Goal: Communication & Community: Answer question/provide support

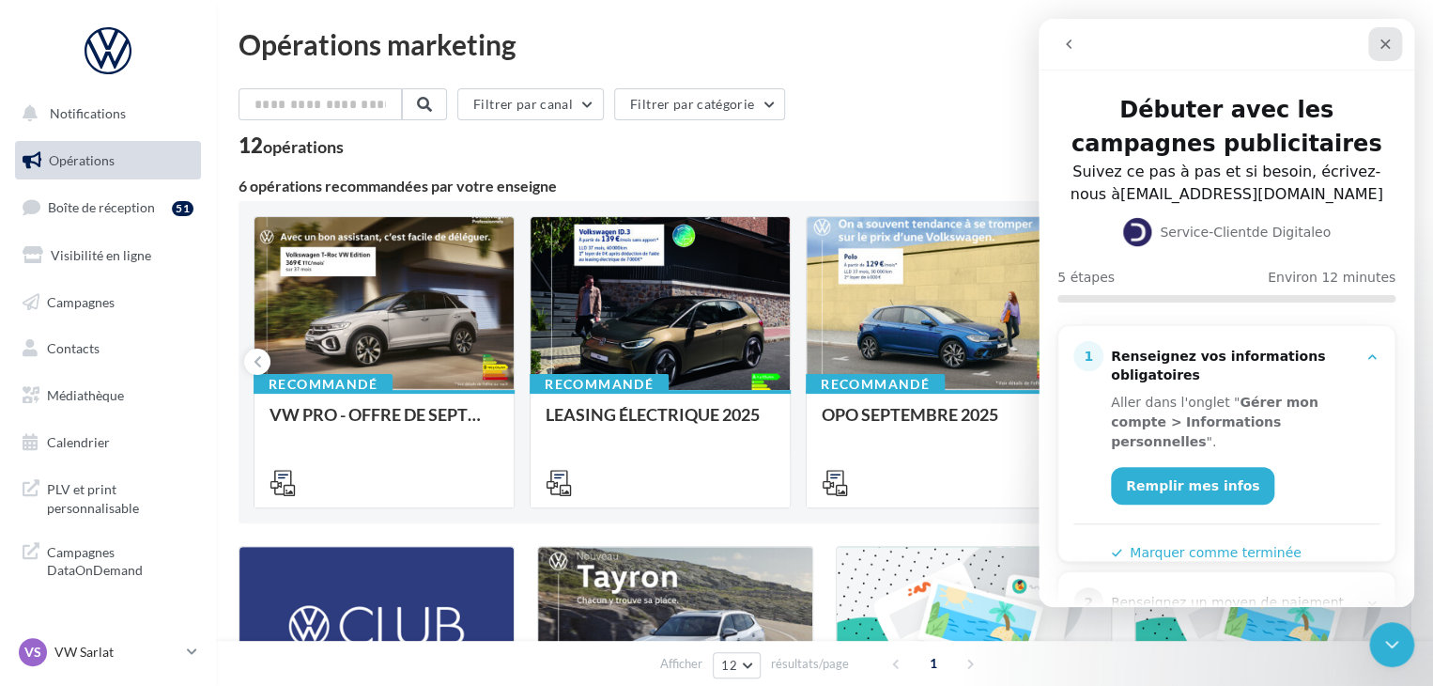
click at [1388, 45] on icon "Fermer" at bounding box center [1385, 44] width 15 height 15
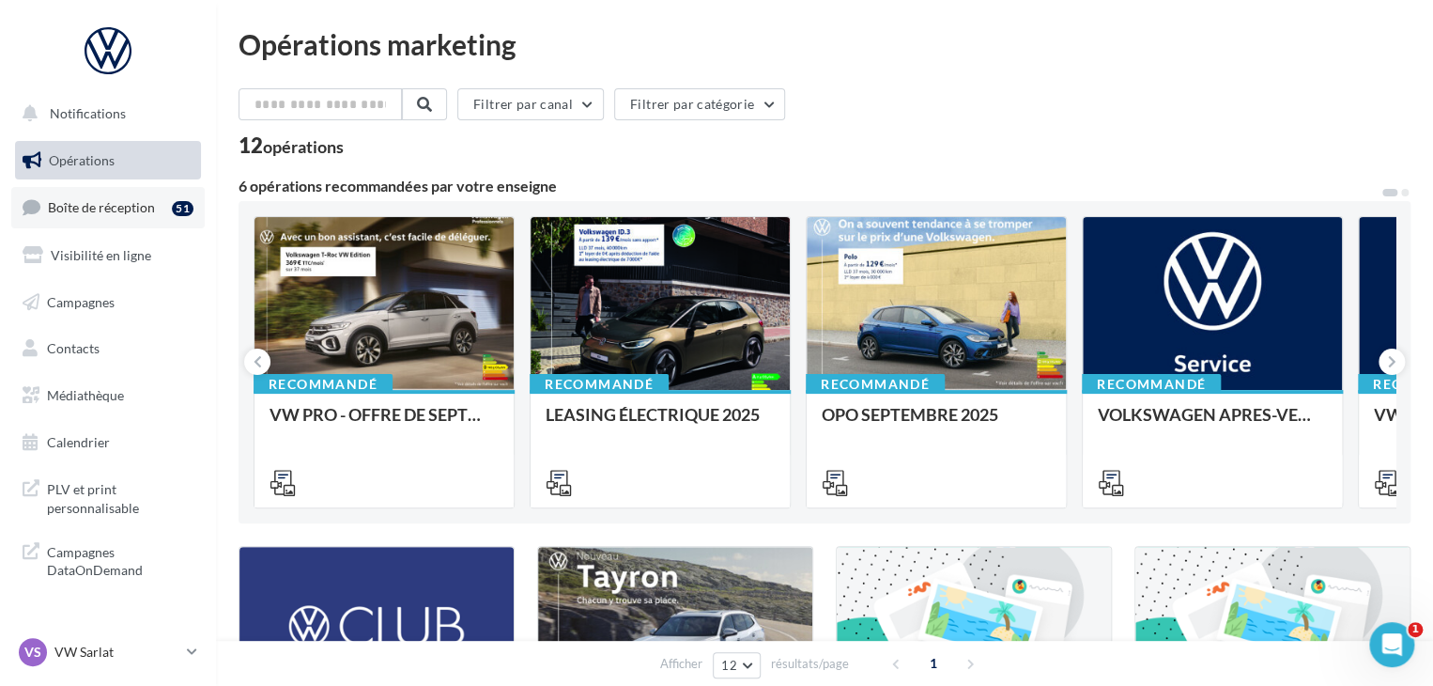
click at [154, 205] on link "Boîte de réception 51" at bounding box center [107, 207] width 193 height 40
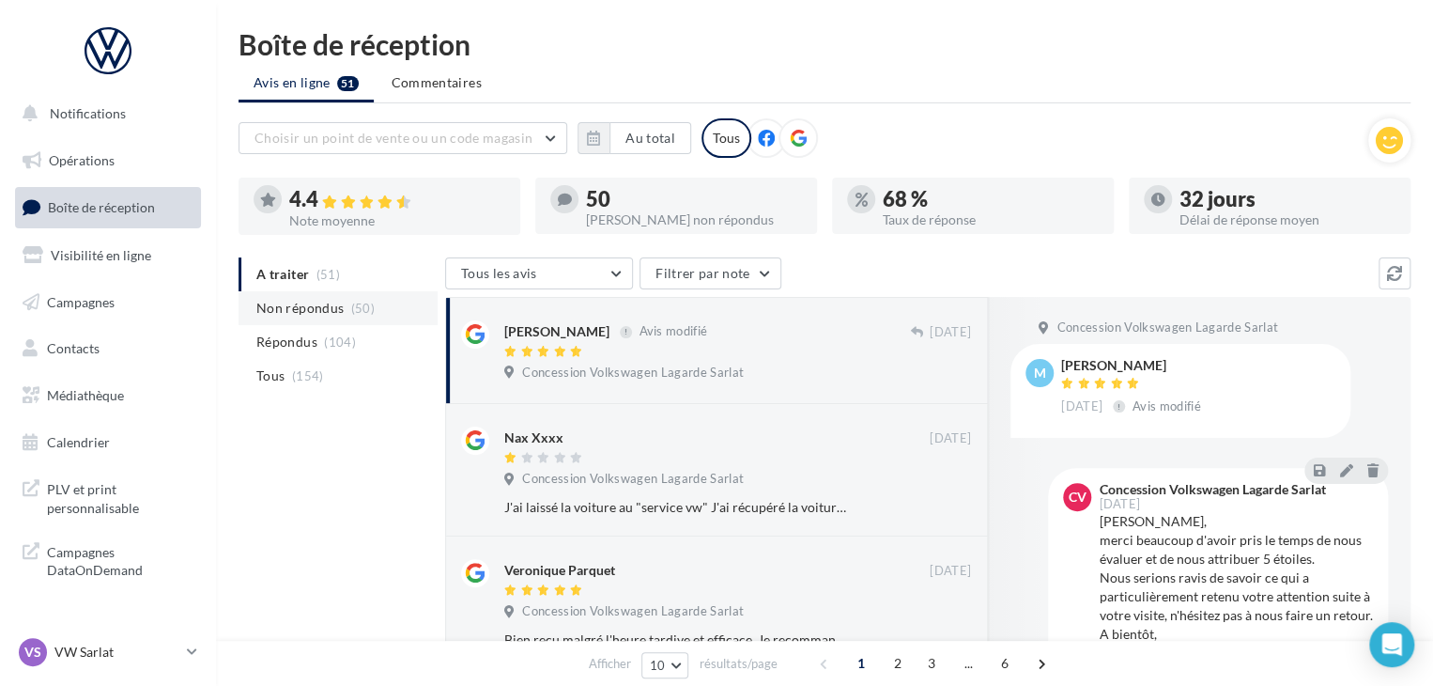
click at [332, 305] on span "Non répondus" at bounding box center [299, 308] width 87 height 19
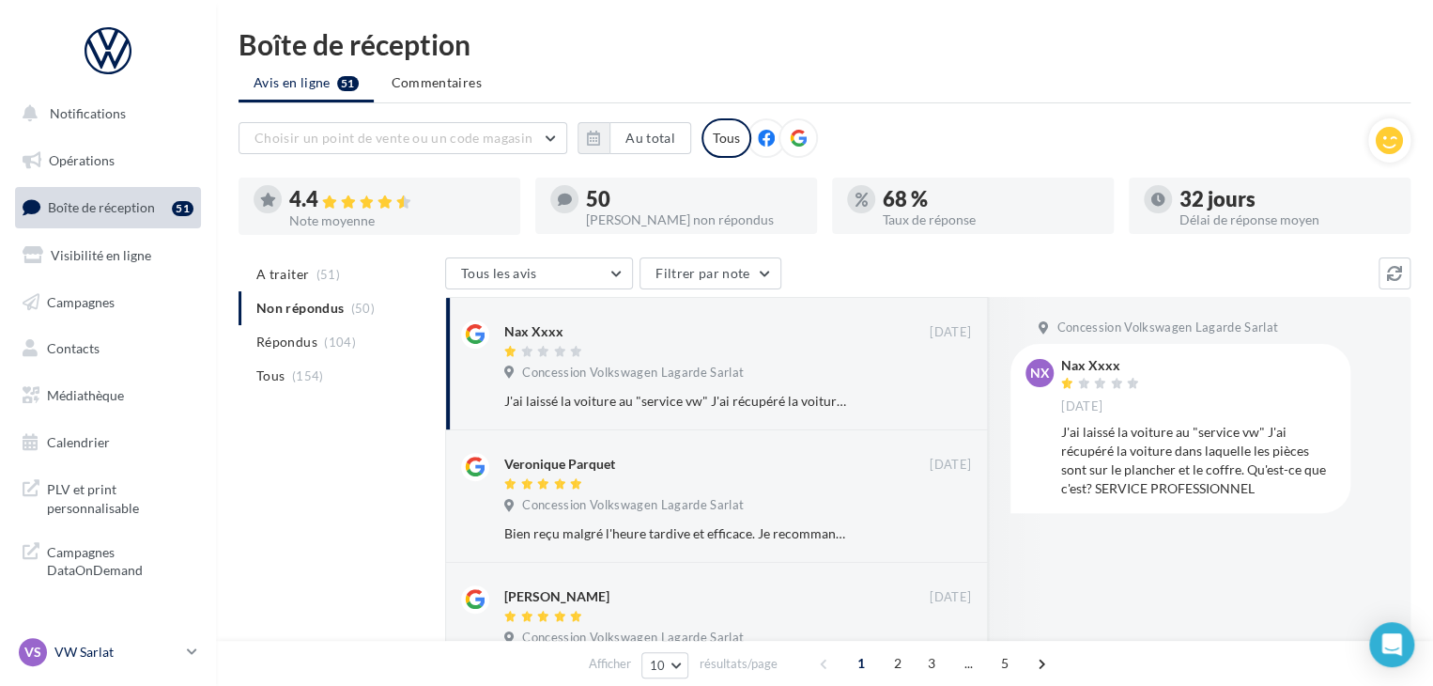
click at [130, 640] on div "VS VW Sarlat vw-lasa-24200" at bounding box center [99, 652] width 161 height 28
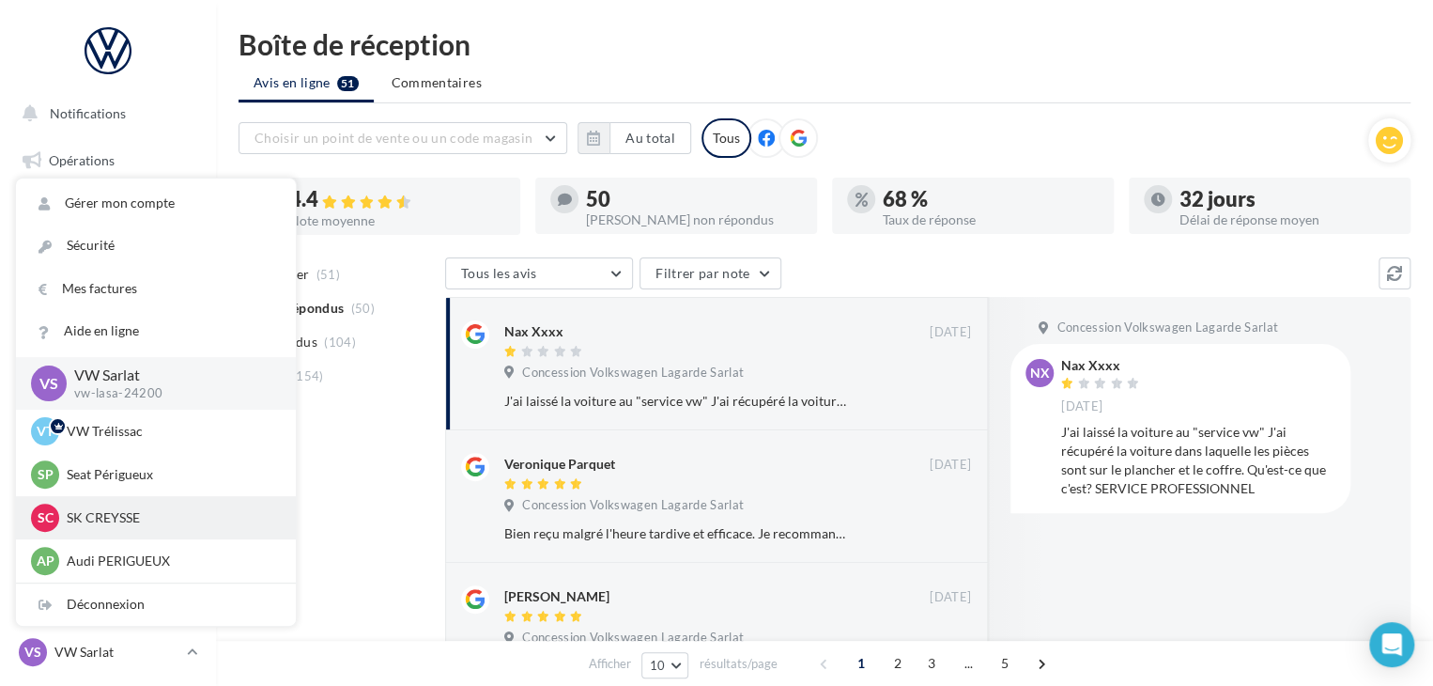
scroll to position [43, 0]
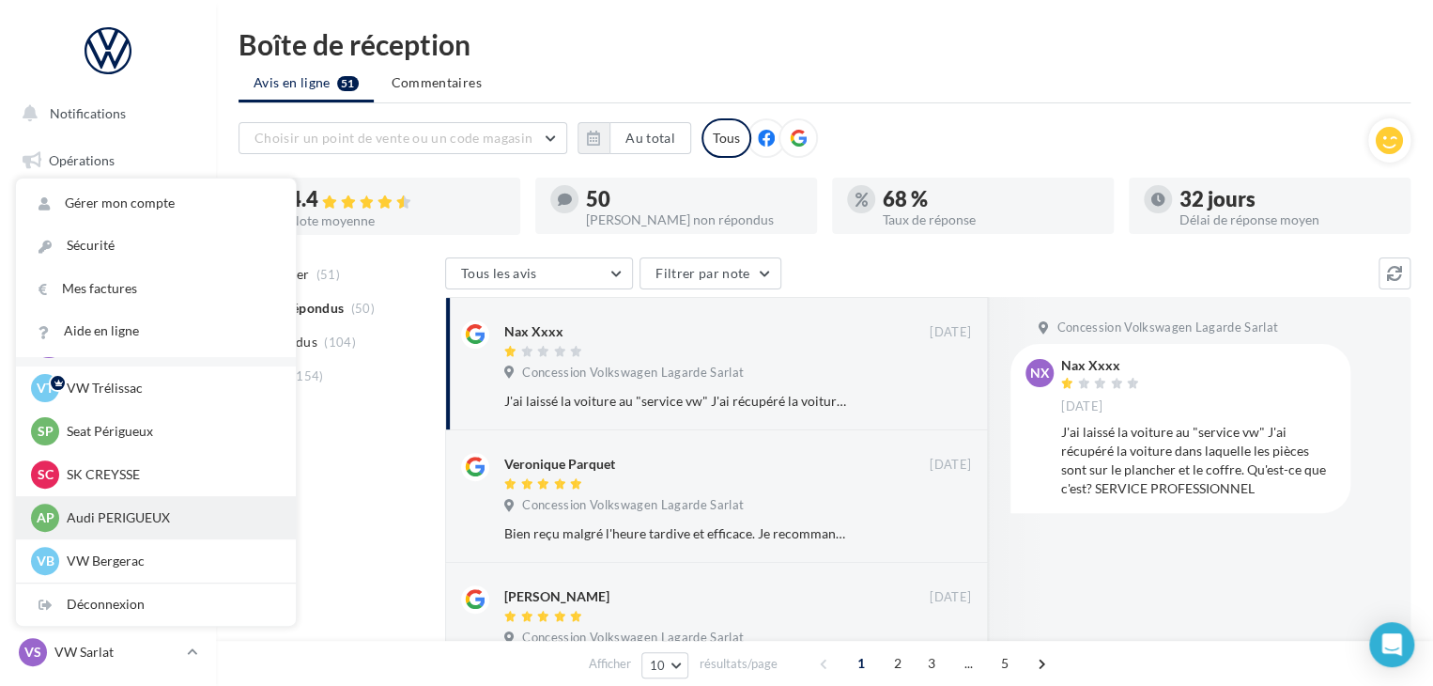
click at [150, 517] on p "Audi PERIGUEUX" at bounding box center [170, 517] width 207 height 19
